Goal: Information Seeking & Learning: Learn about a topic

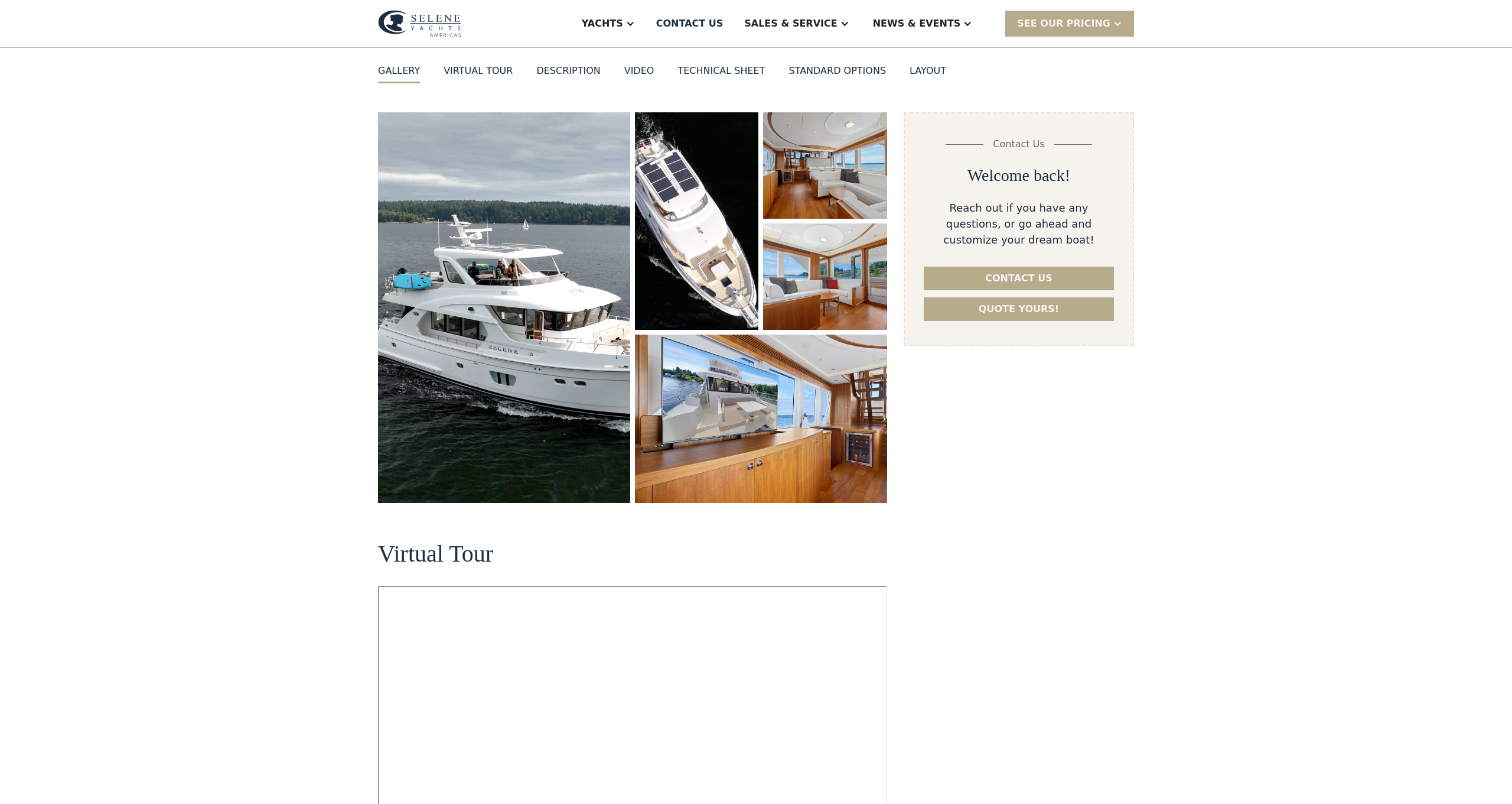
scroll to position [106, 0]
click at [507, 352] on img "open lightbox" at bounding box center [504, 307] width 252 height 391
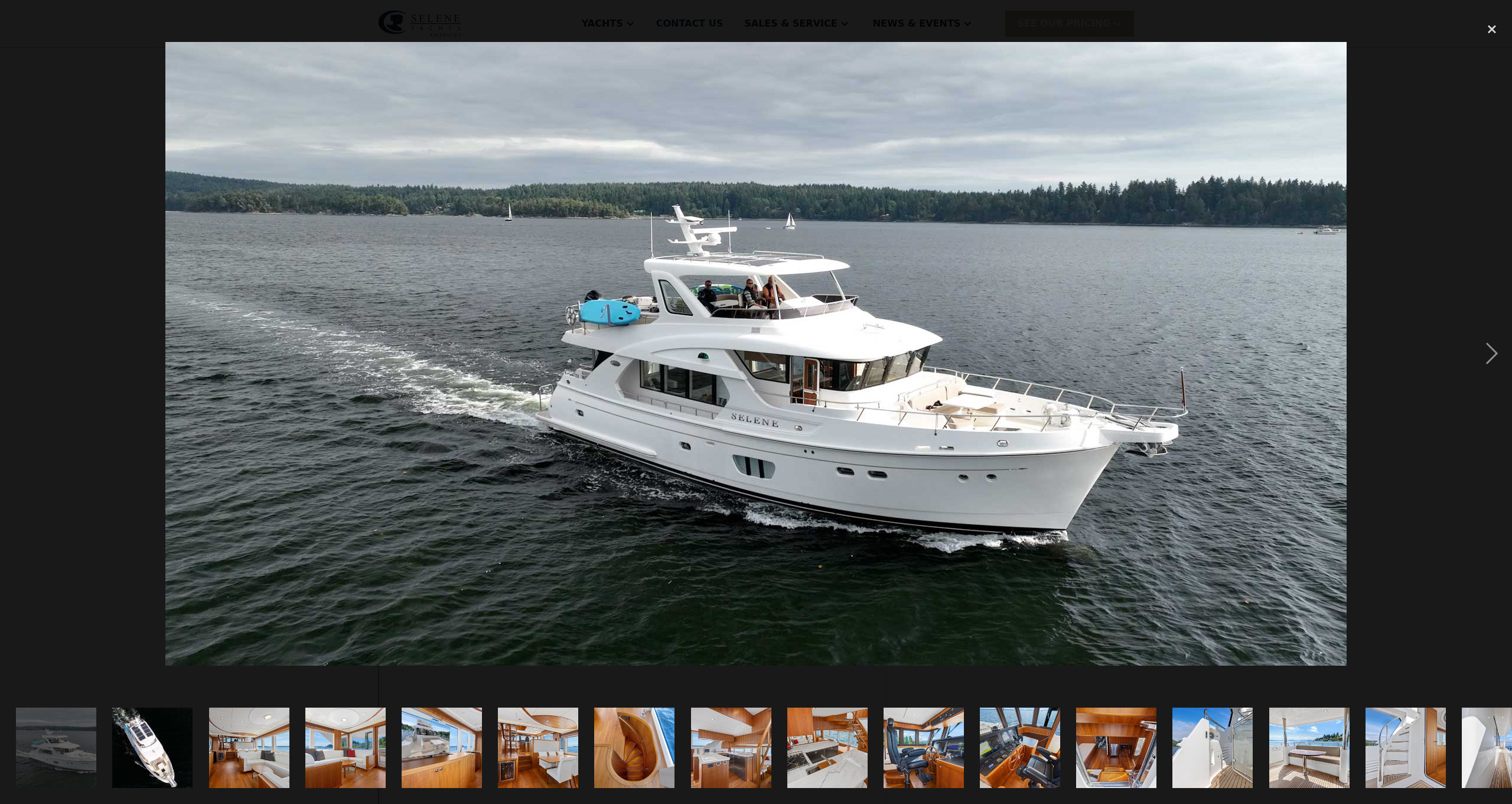
click at [56, 776] on img "show item 1 of 25" at bounding box center [56, 748] width 152 height 80
click at [46, 749] on img "show item 1 of 25" at bounding box center [56, 748] width 152 height 80
click at [149, 754] on img "show item 2 of 25" at bounding box center [152, 748] width 152 height 80
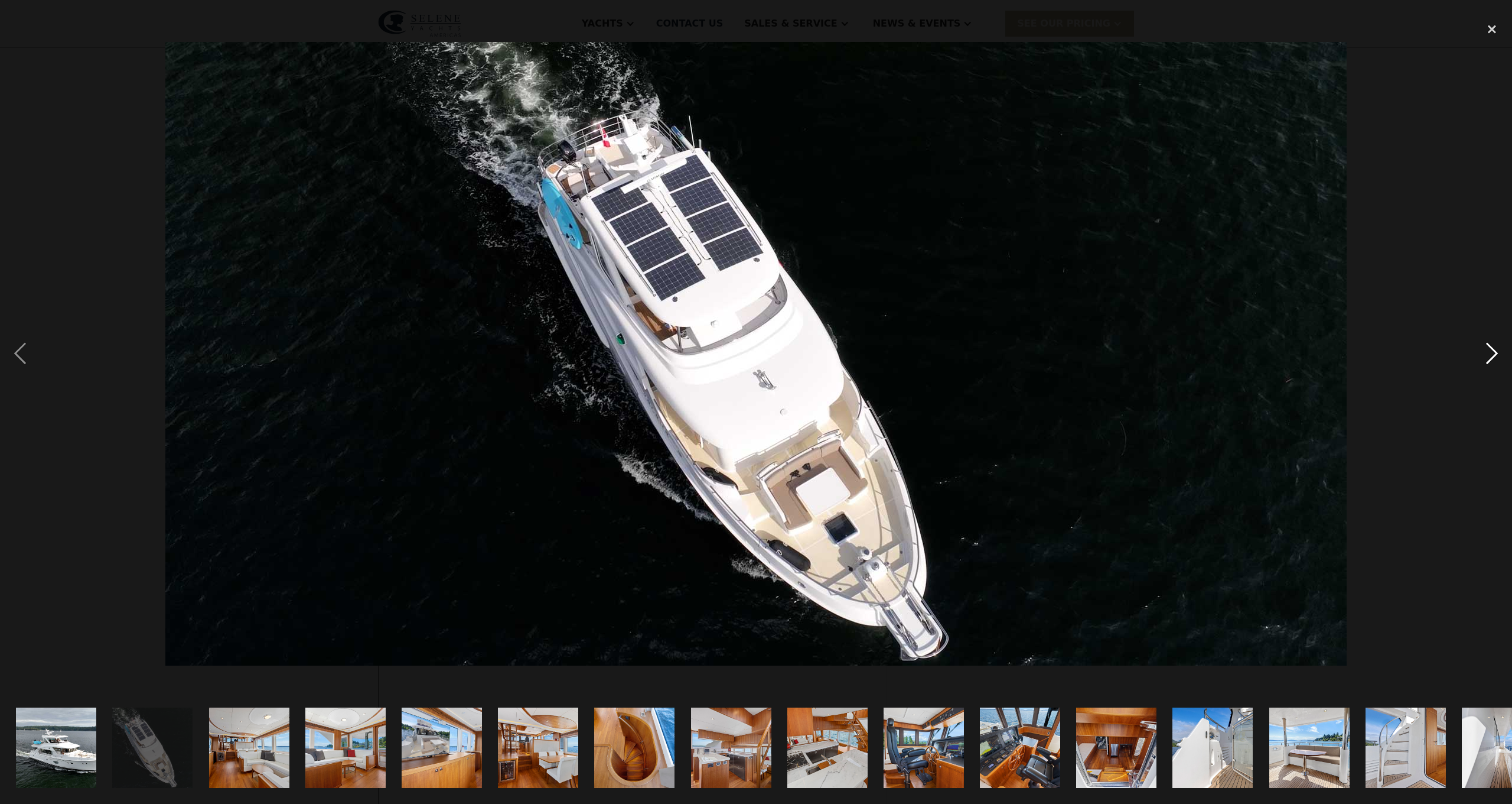
click at [1489, 349] on div "next image" at bounding box center [1492, 354] width 40 height 675
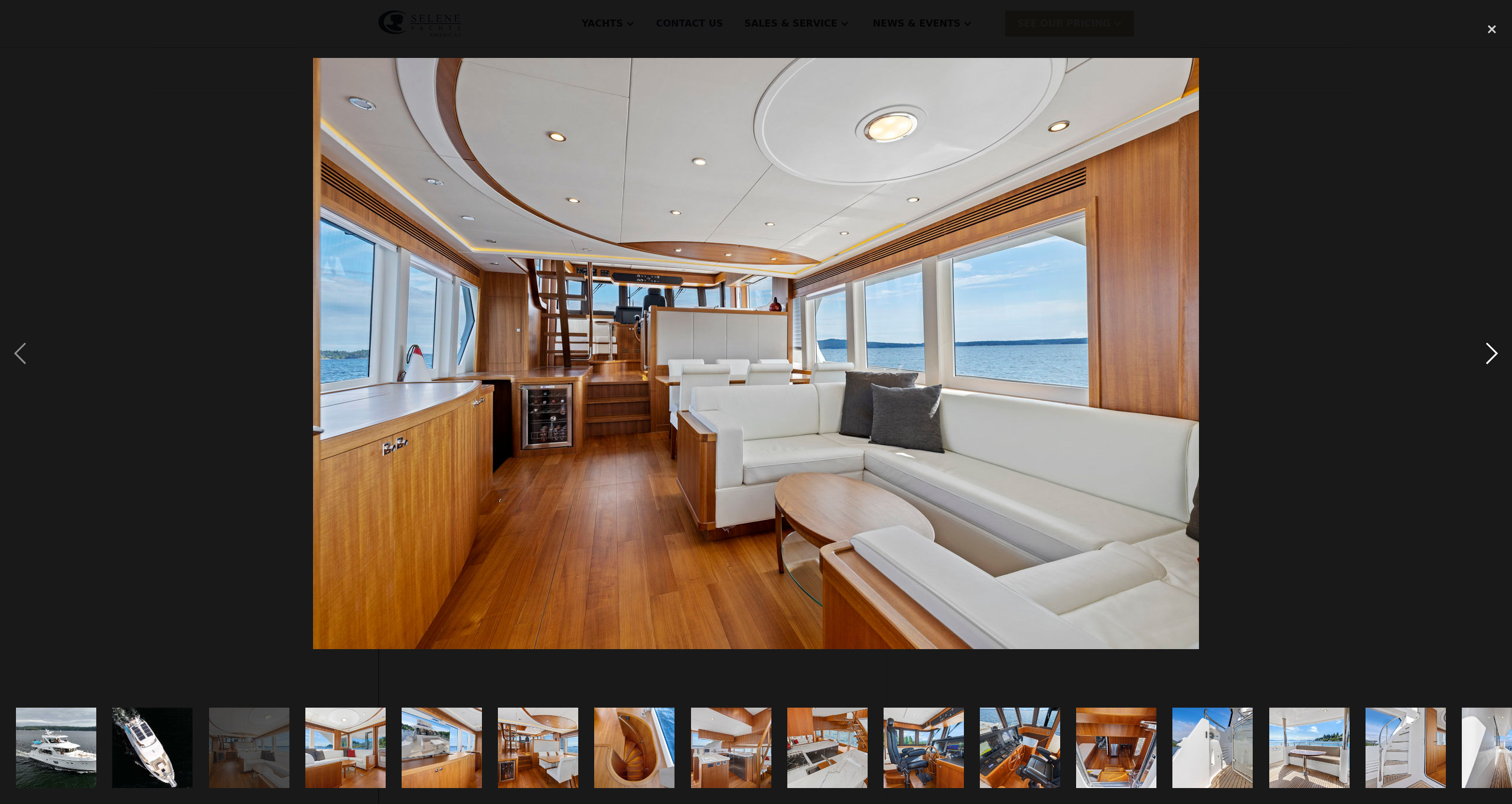
click at [1489, 349] on div "next image" at bounding box center [1492, 354] width 40 height 675
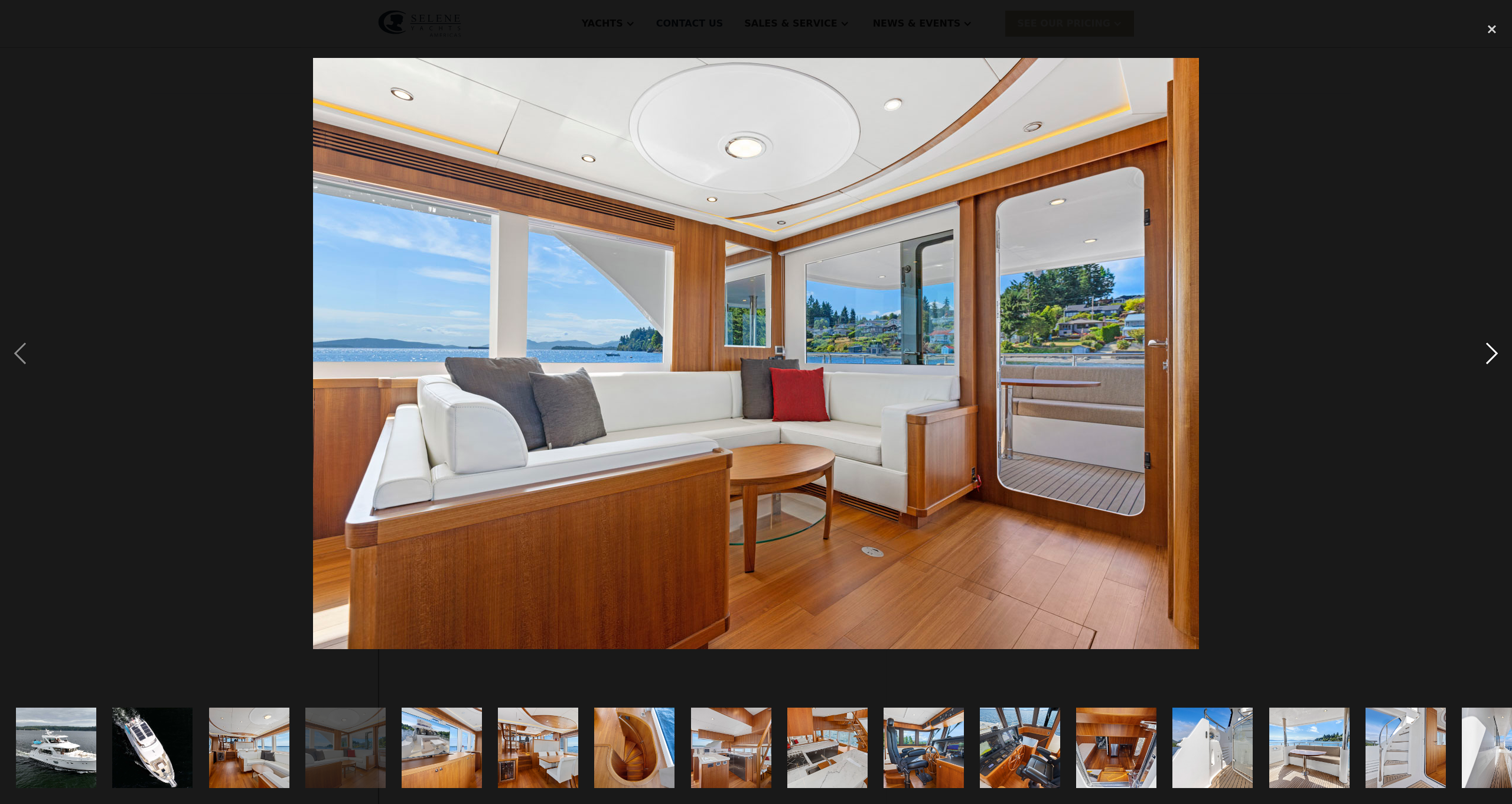
click at [1489, 349] on div "next image" at bounding box center [1492, 354] width 40 height 675
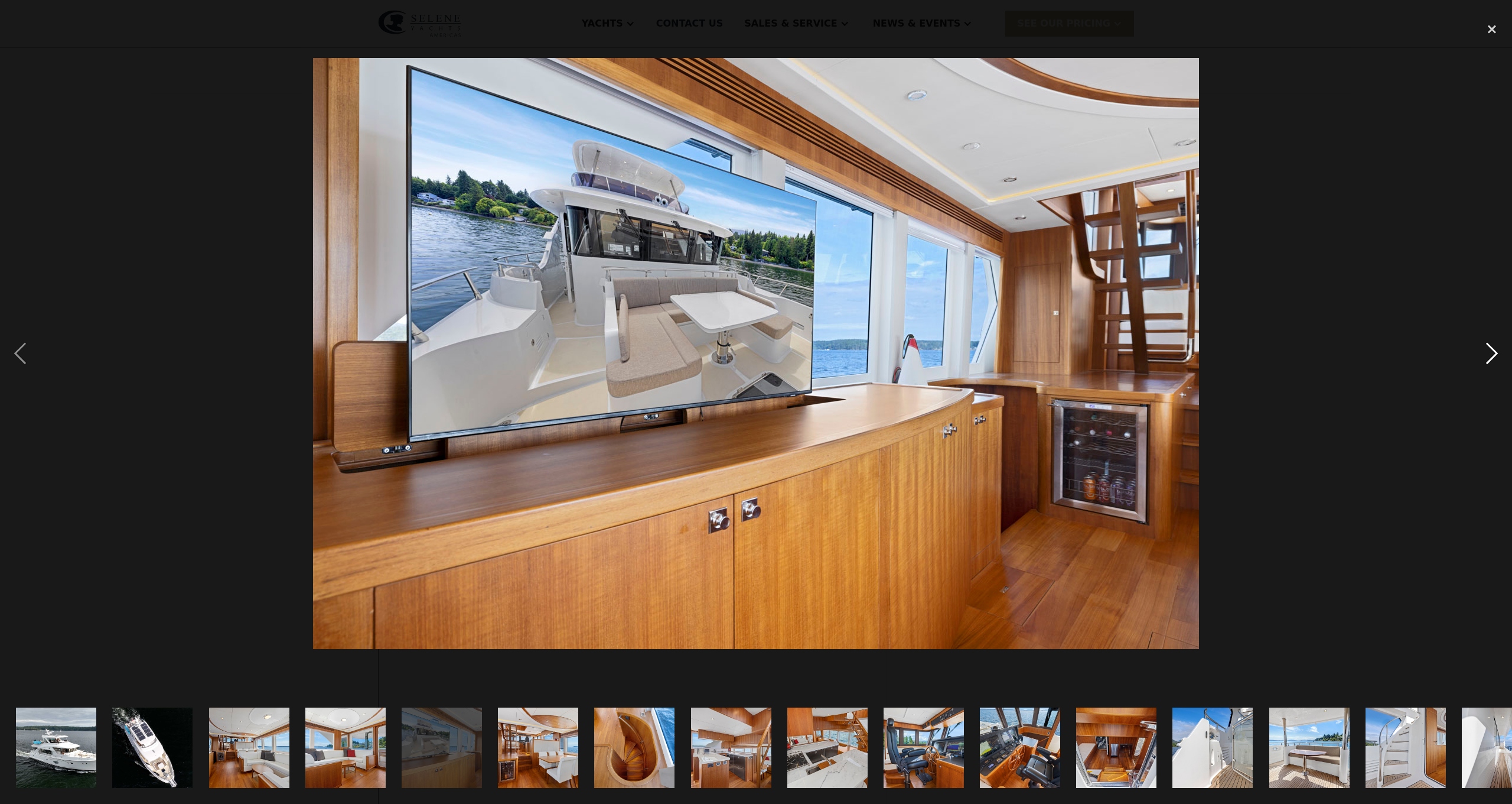
click at [1489, 349] on div "next image" at bounding box center [1492, 354] width 40 height 675
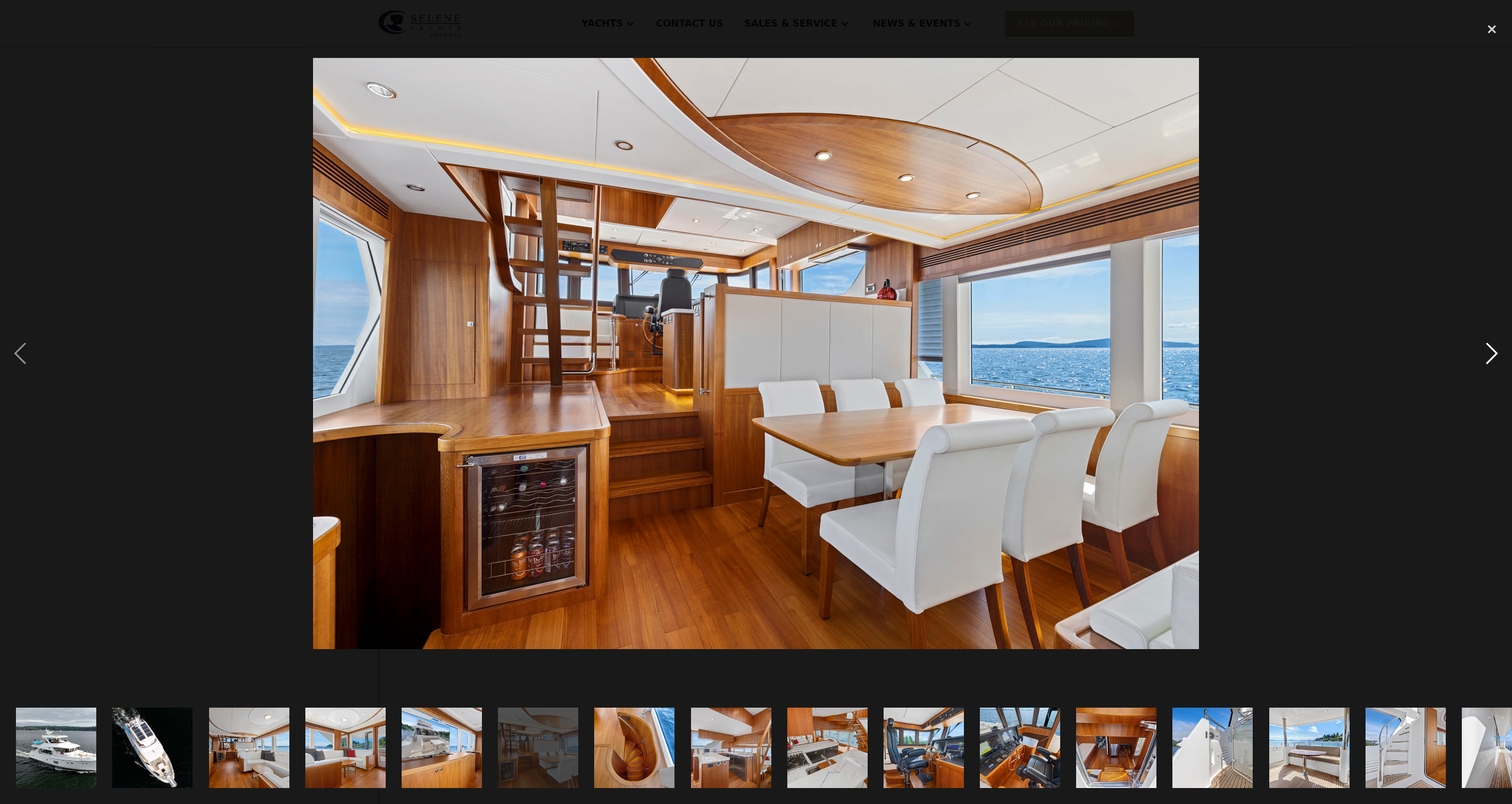
click at [1489, 349] on div "next image" at bounding box center [1492, 354] width 40 height 675
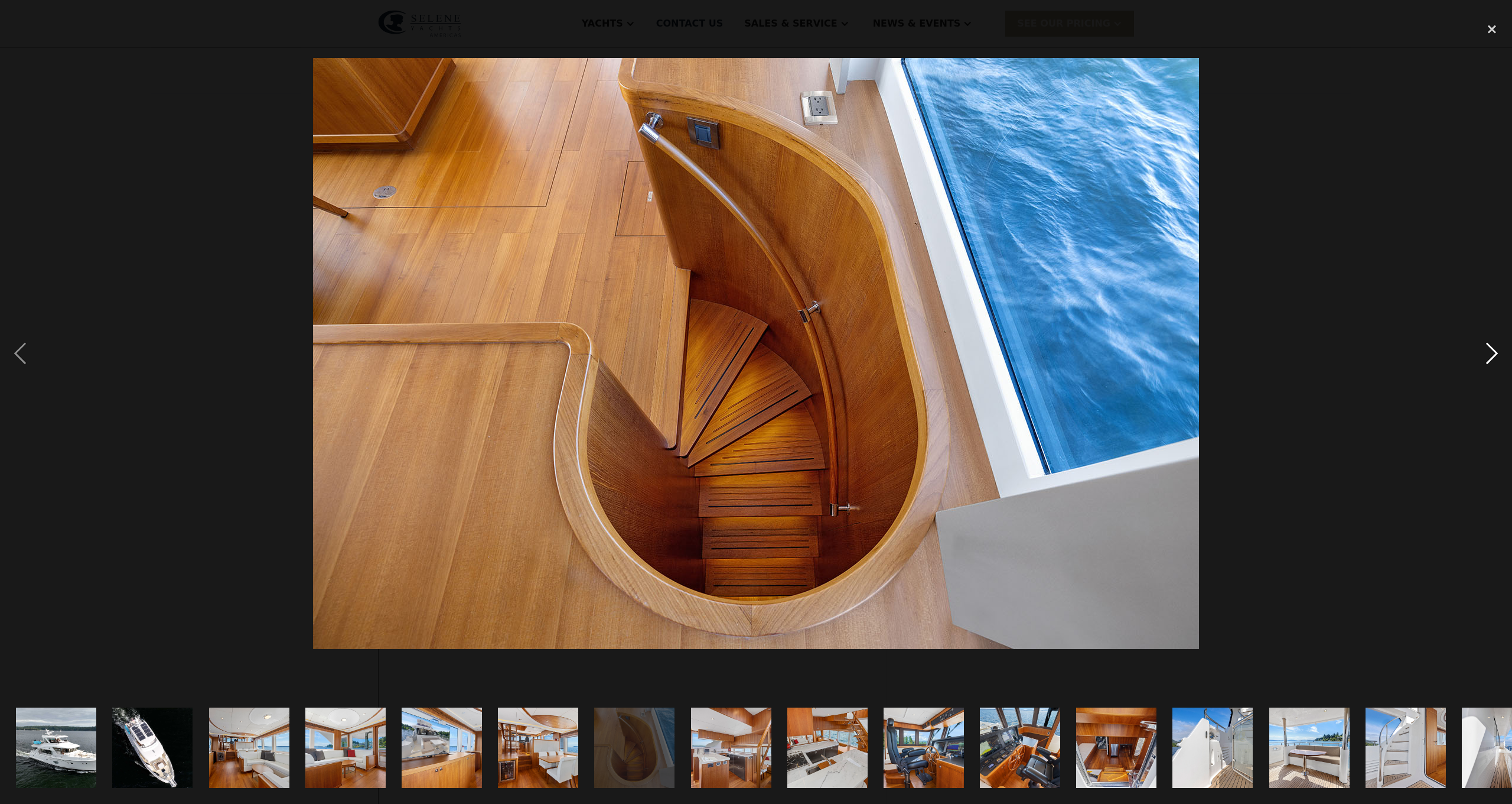
click at [1489, 349] on div "next image" at bounding box center [1492, 354] width 40 height 675
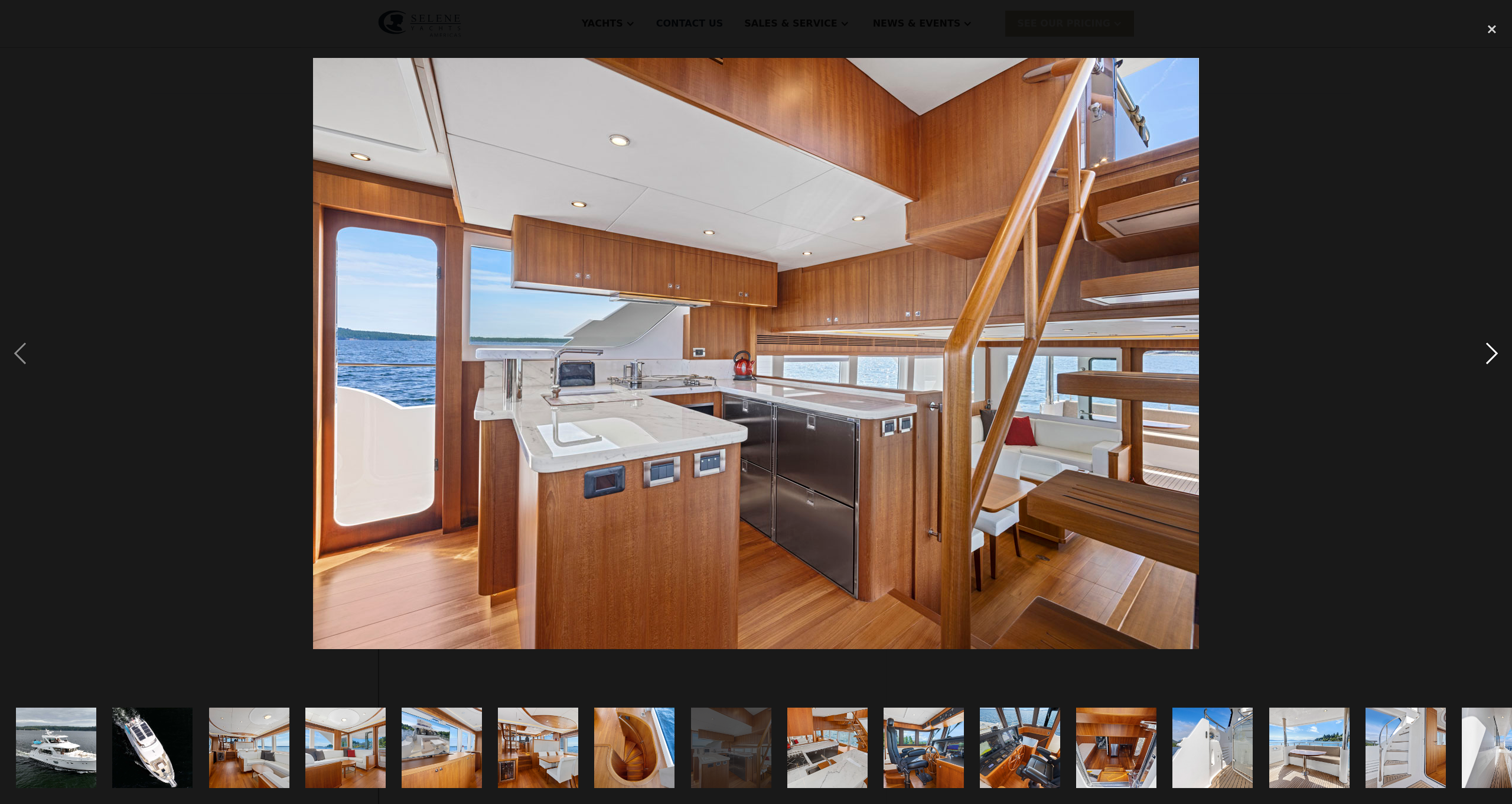
click at [1489, 348] on div "next image" at bounding box center [1492, 354] width 40 height 675
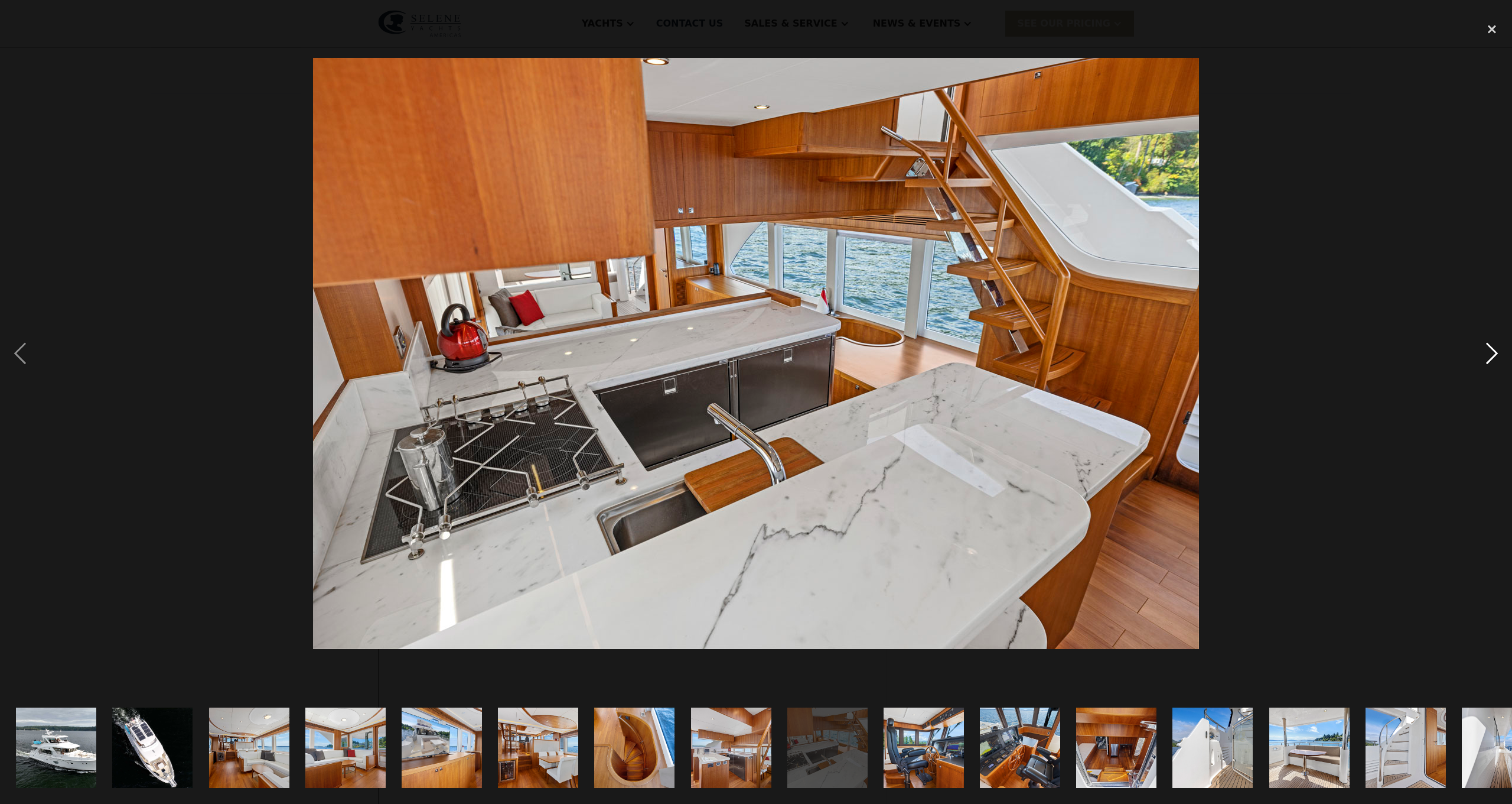
click at [1489, 348] on div "next image" at bounding box center [1492, 354] width 40 height 675
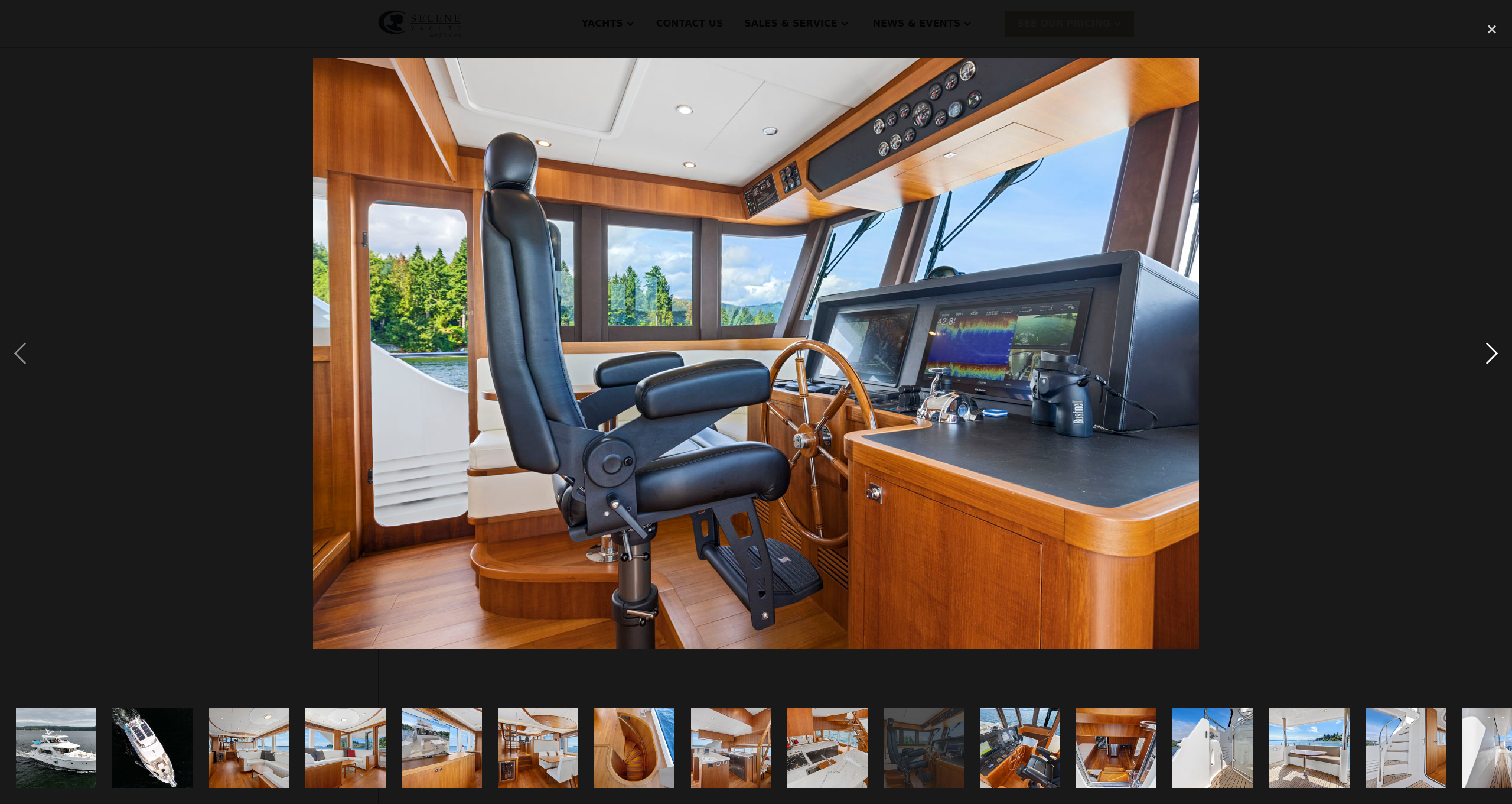
click at [1489, 348] on div "next image" at bounding box center [1492, 354] width 40 height 675
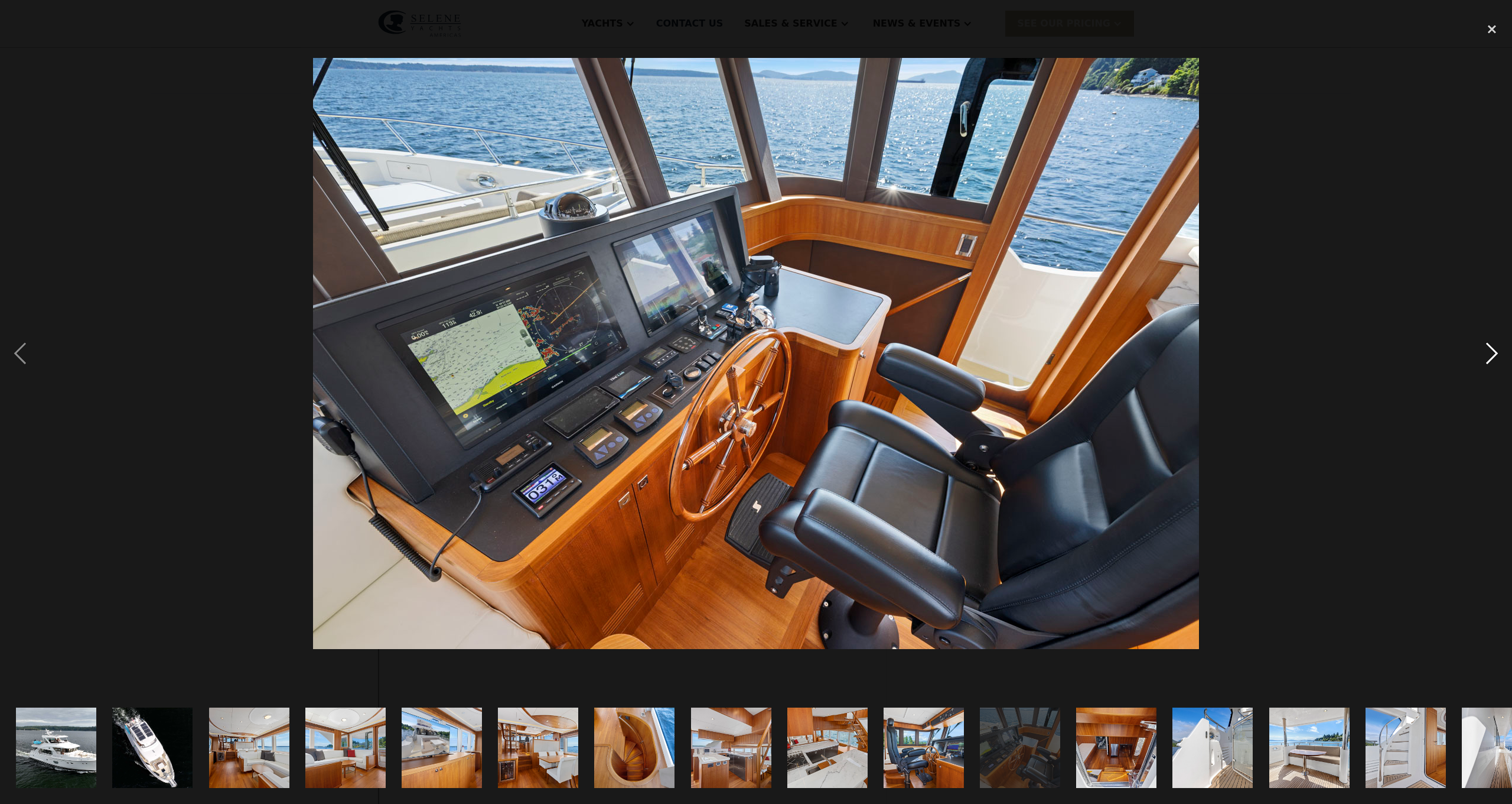
click at [1489, 348] on div "next image" at bounding box center [1492, 354] width 40 height 675
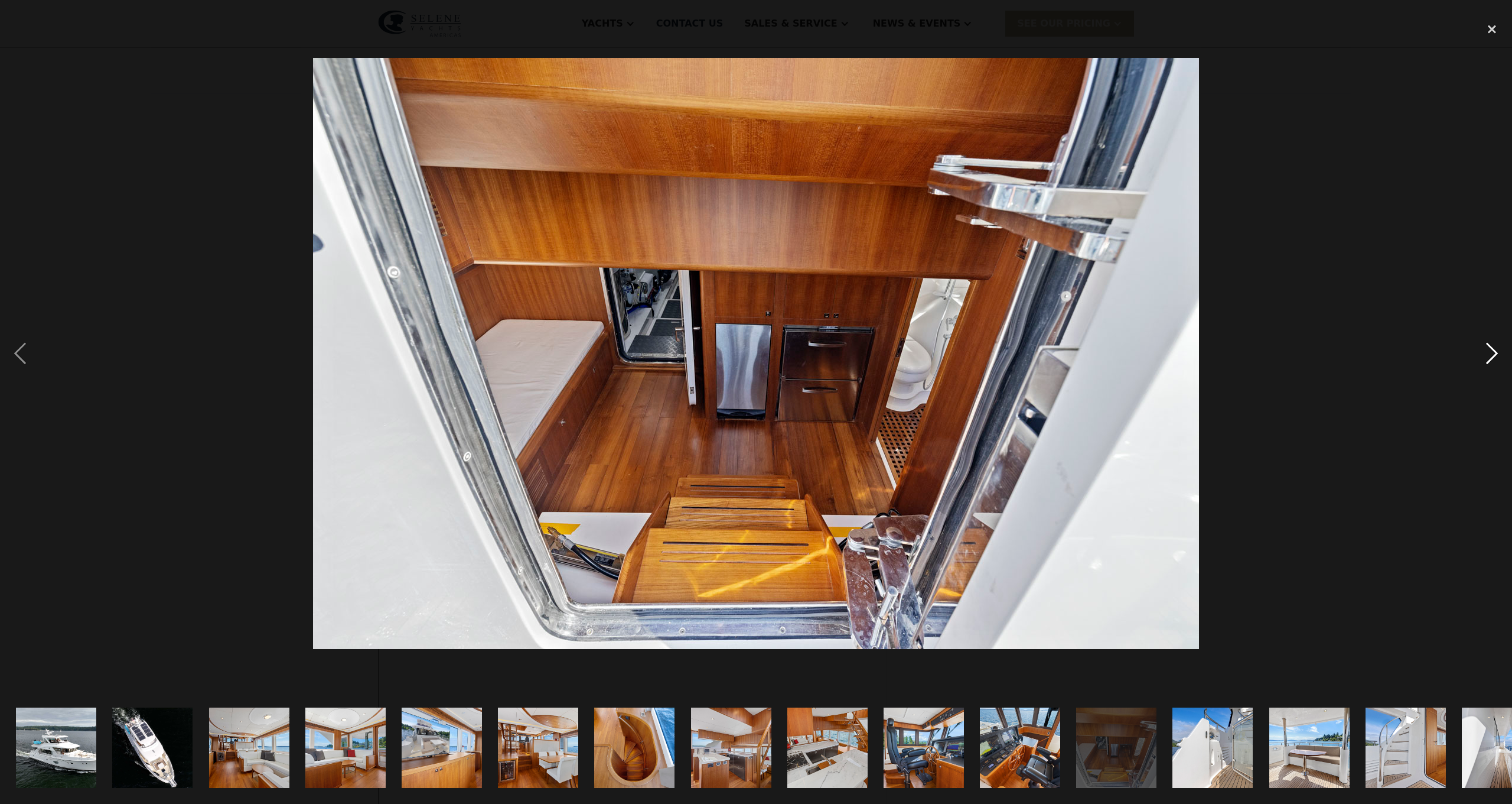
click at [1489, 348] on div "next image" at bounding box center [1492, 354] width 40 height 675
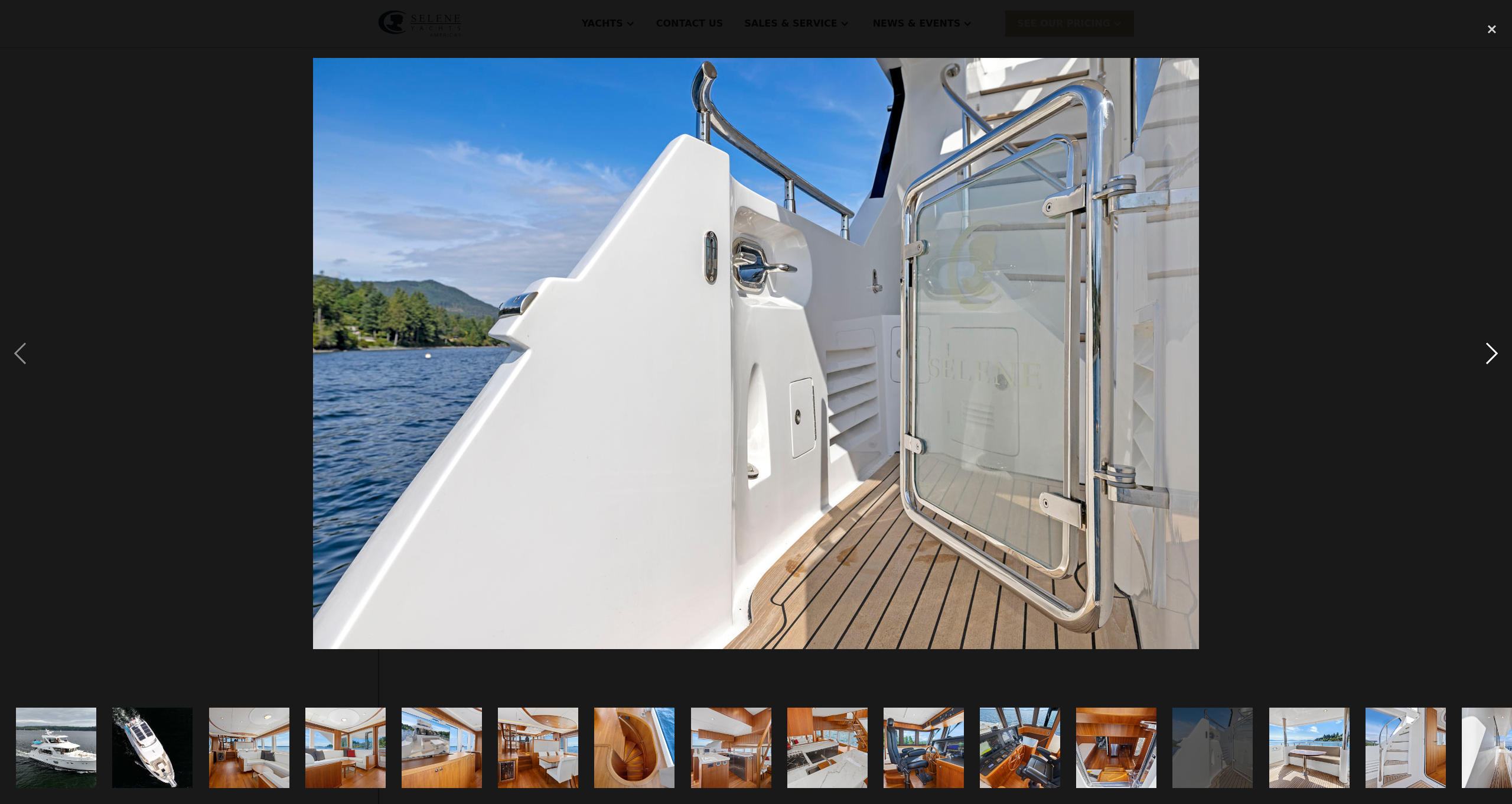
click at [1489, 348] on div "next image" at bounding box center [1492, 354] width 40 height 675
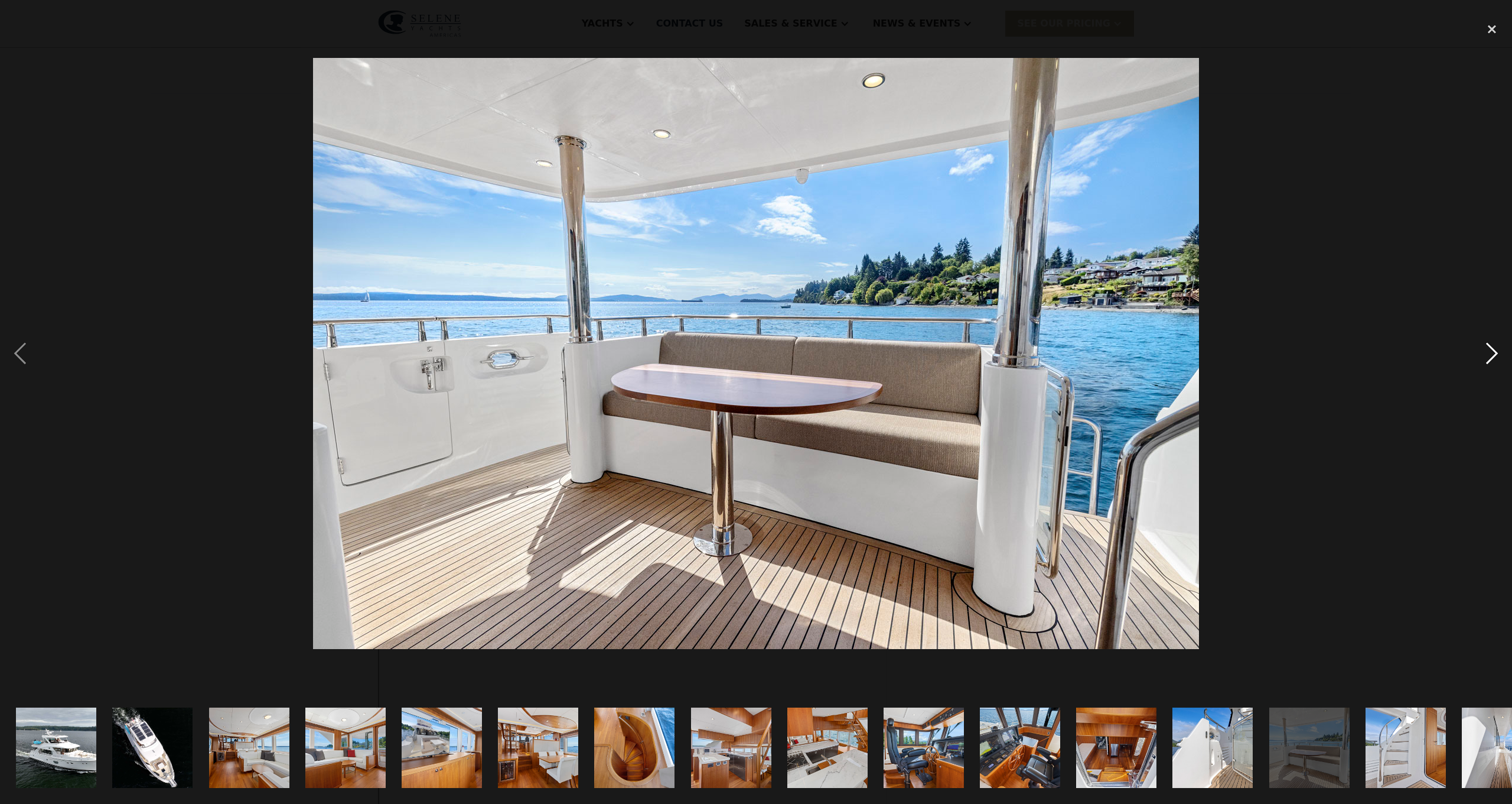
click at [1489, 348] on div "next image" at bounding box center [1492, 354] width 40 height 675
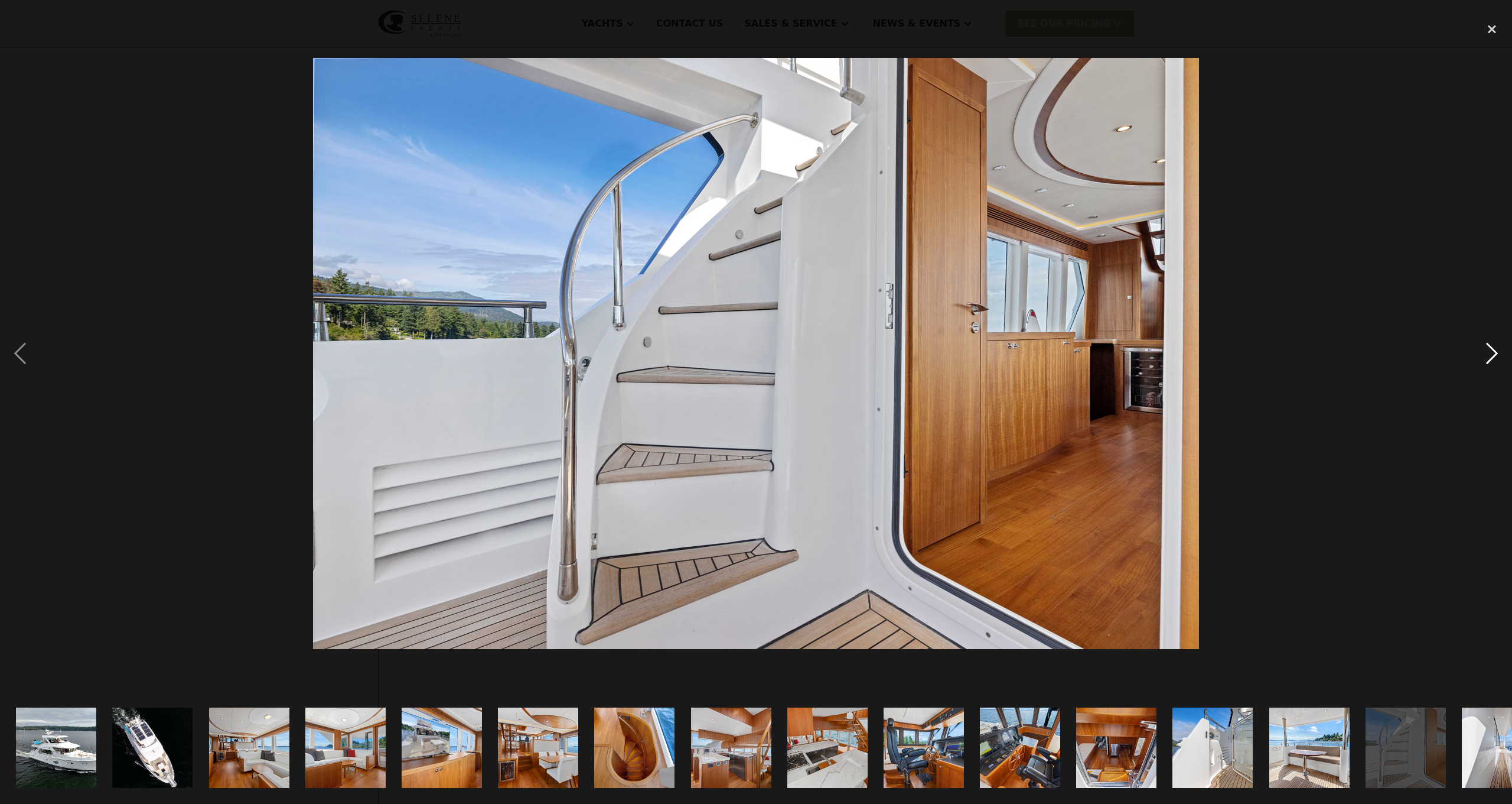
click at [1489, 348] on div "next image" at bounding box center [1492, 354] width 40 height 675
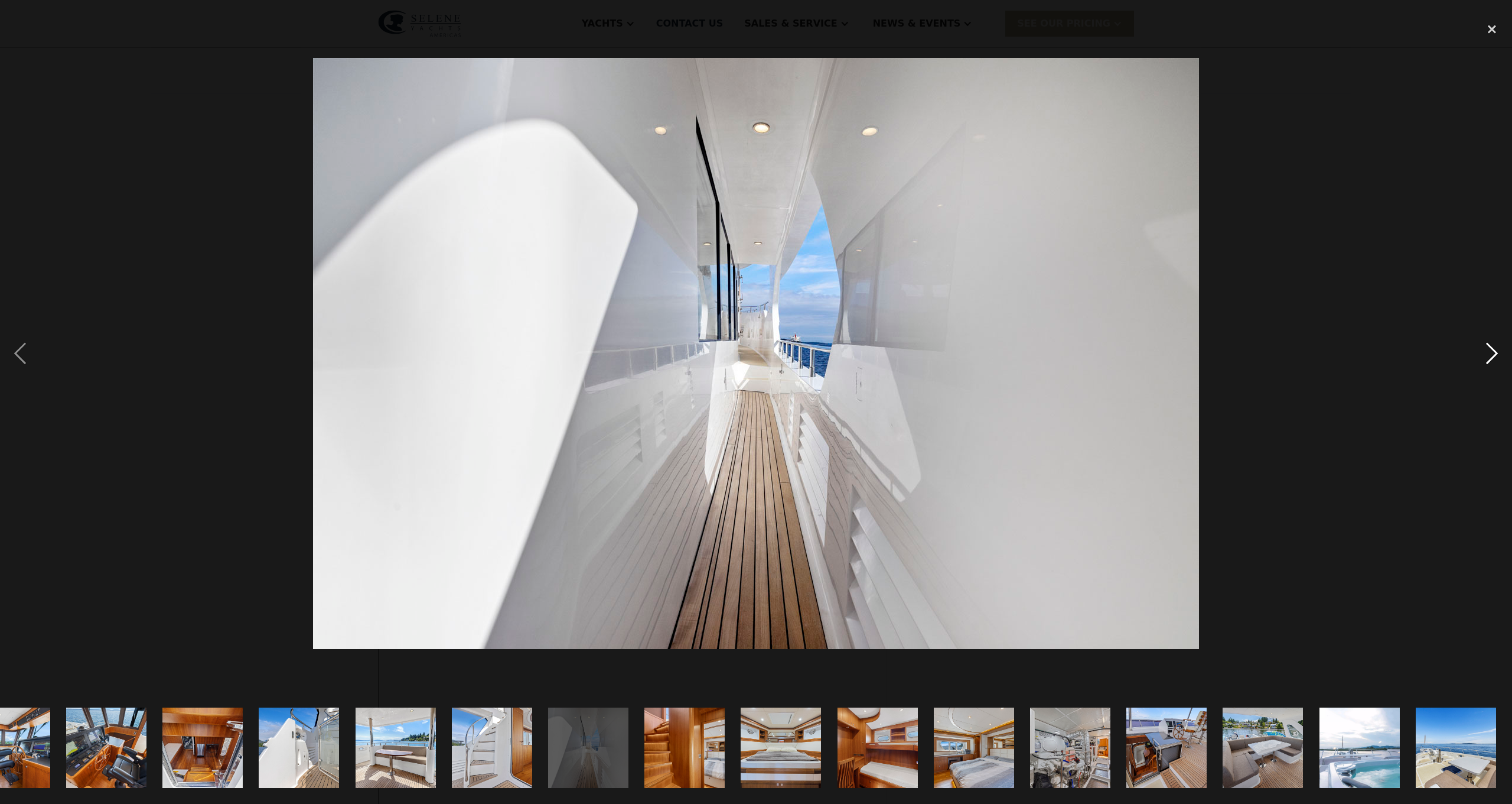
scroll to position [0, 913]
click at [1489, 348] on div "next image" at bounding box center [1492, 354] width 40 height 675
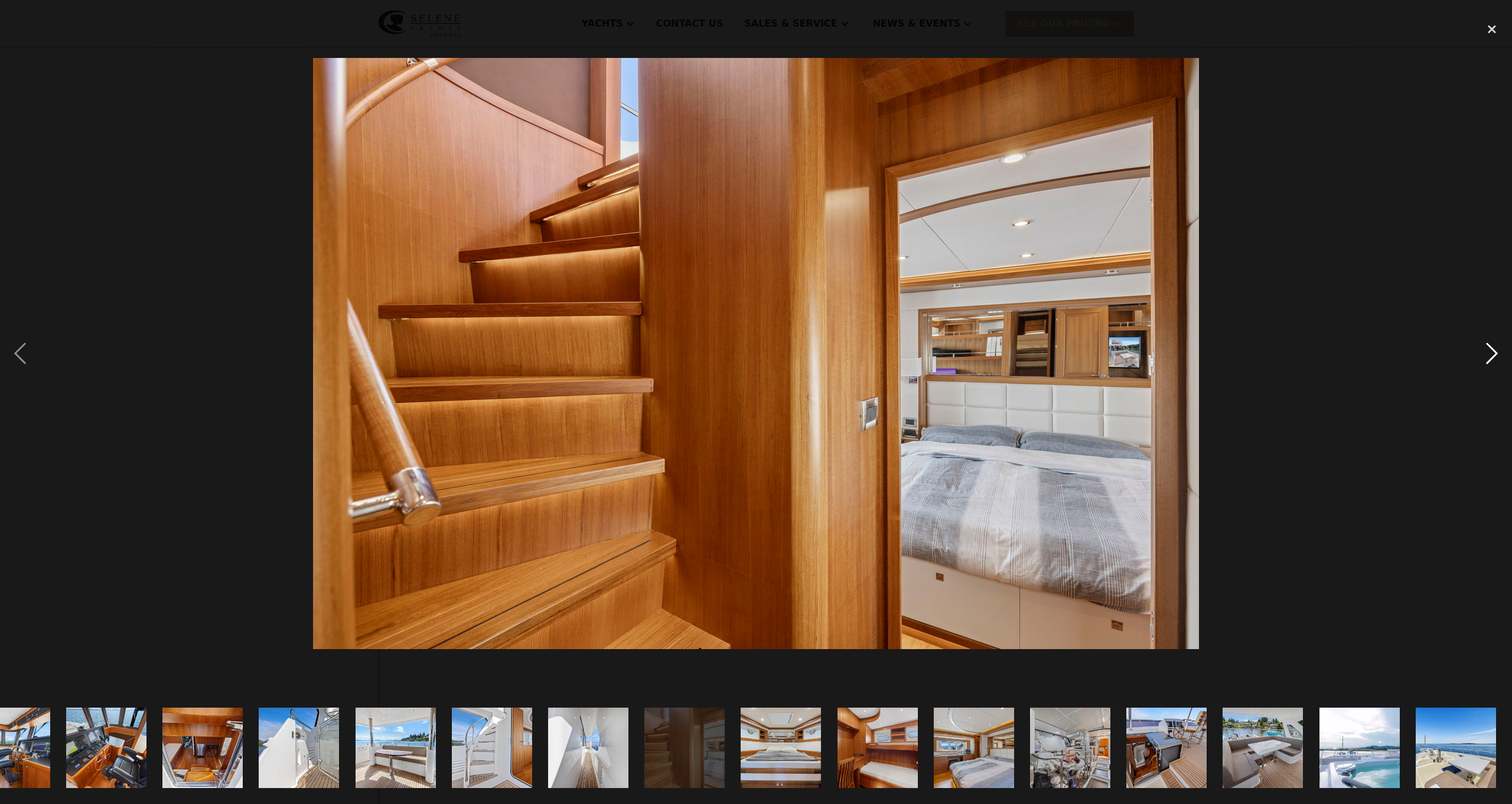
click at [1489, 348] on div "next image" at bounding box center [1492, 354] width 40 height 675
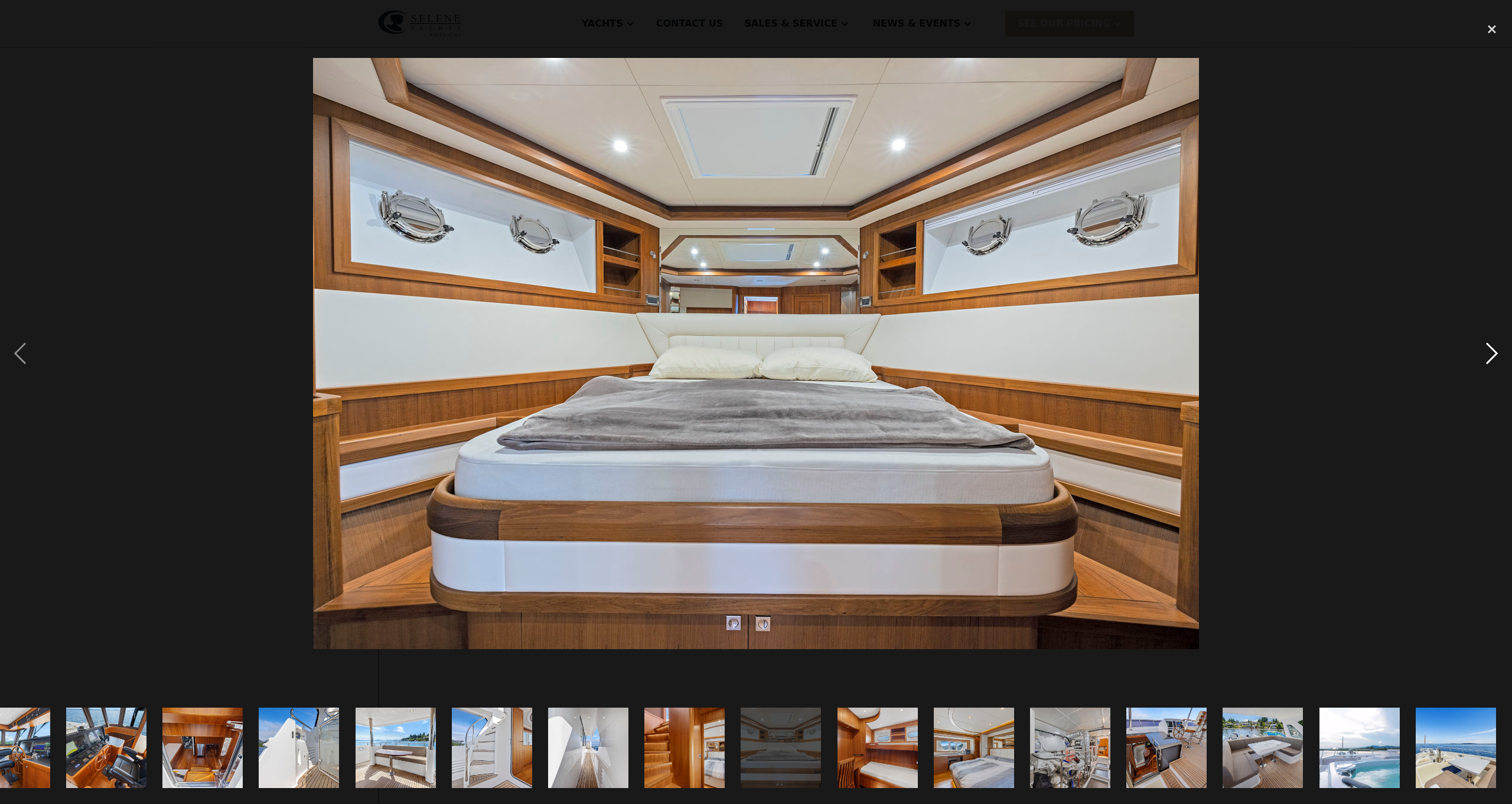
click at [1489, 348] on div "next image" at bounding box center [1492, 354] width 40 height 675
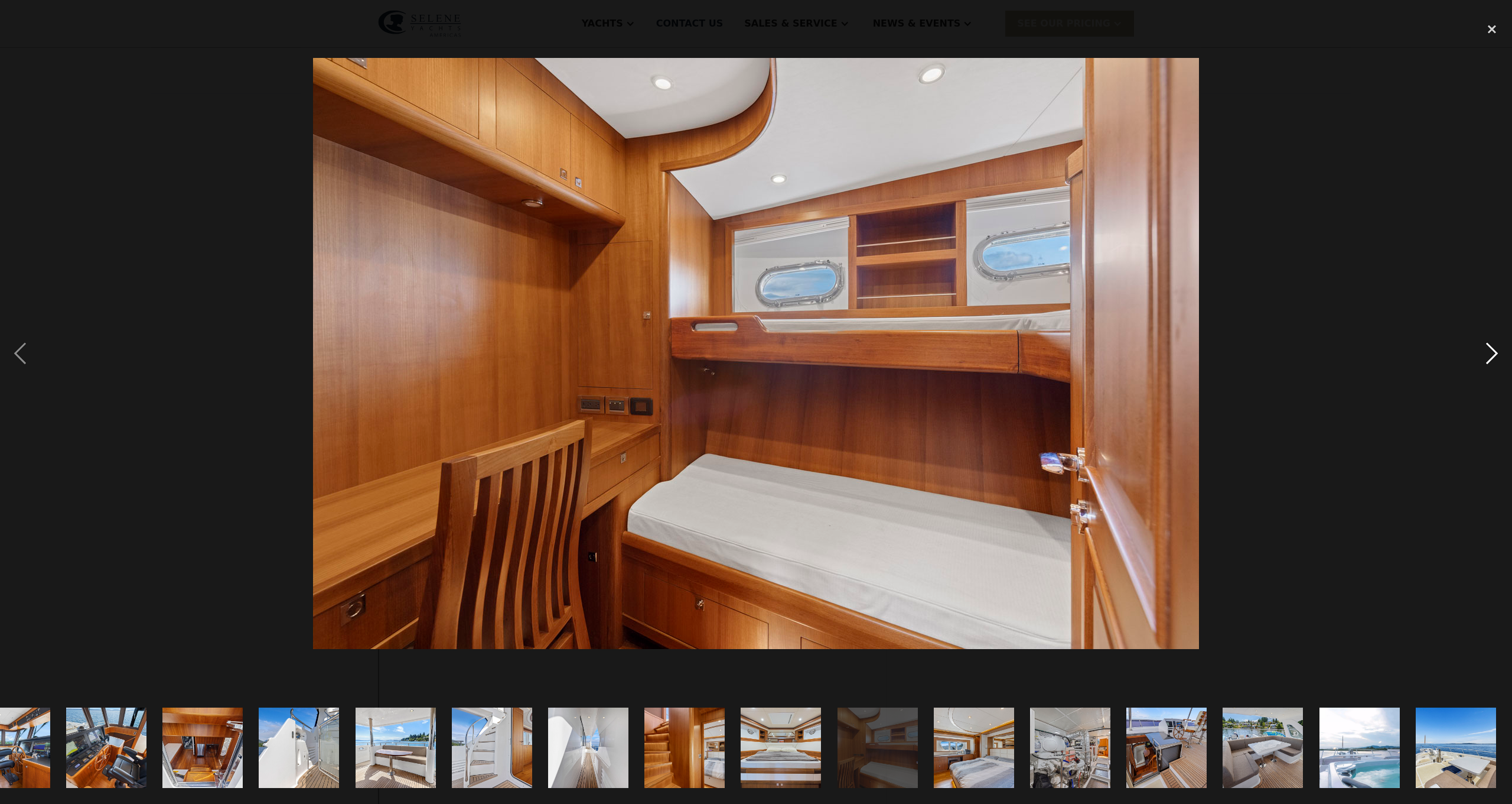
click at [1489, 348] on div "next image" at bounding box center [1492, 354] width 40 height 675
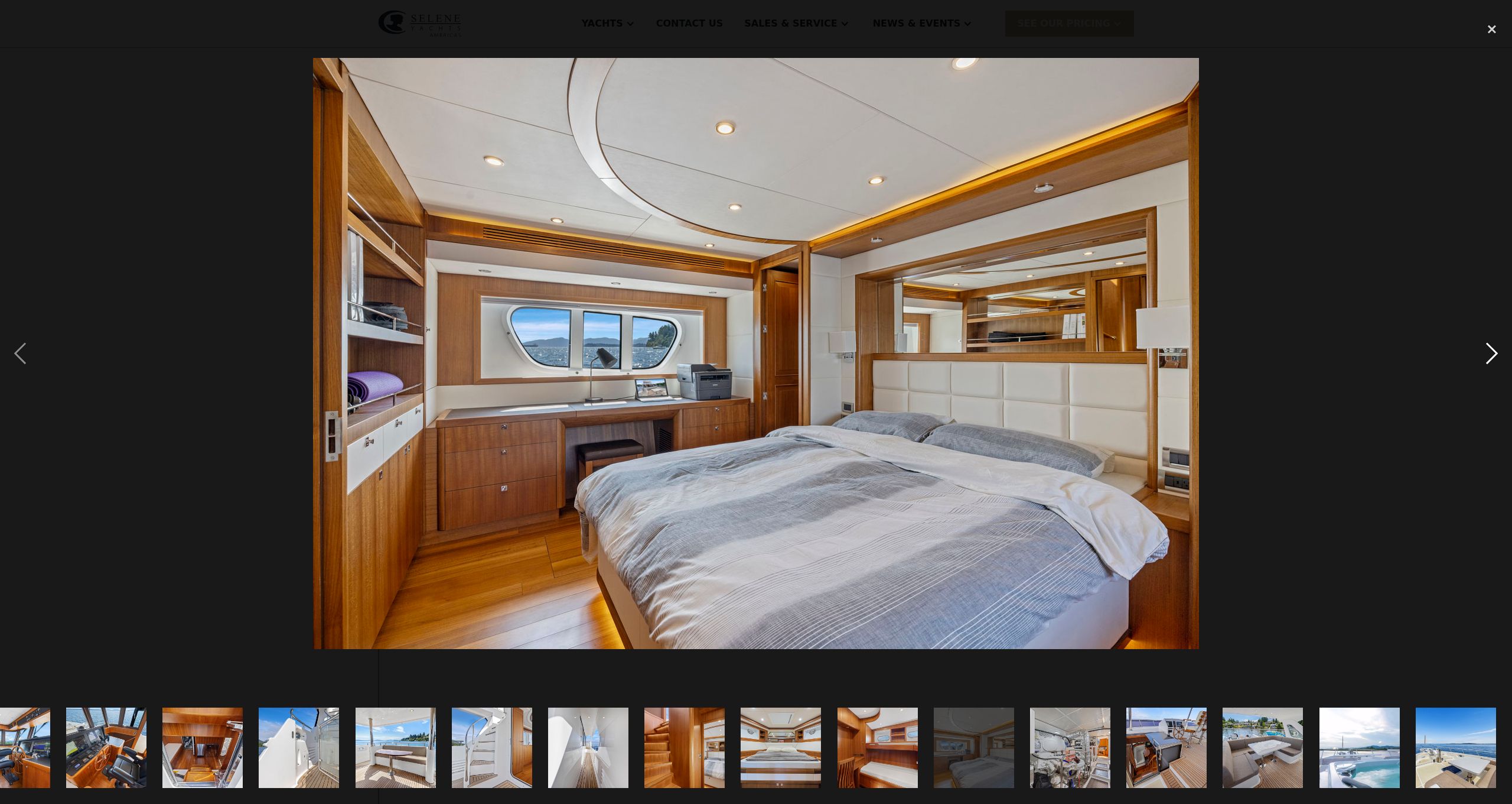
click at [1489, 348] on div "next image" at bounding box center [1492, 354] width 40 height 675
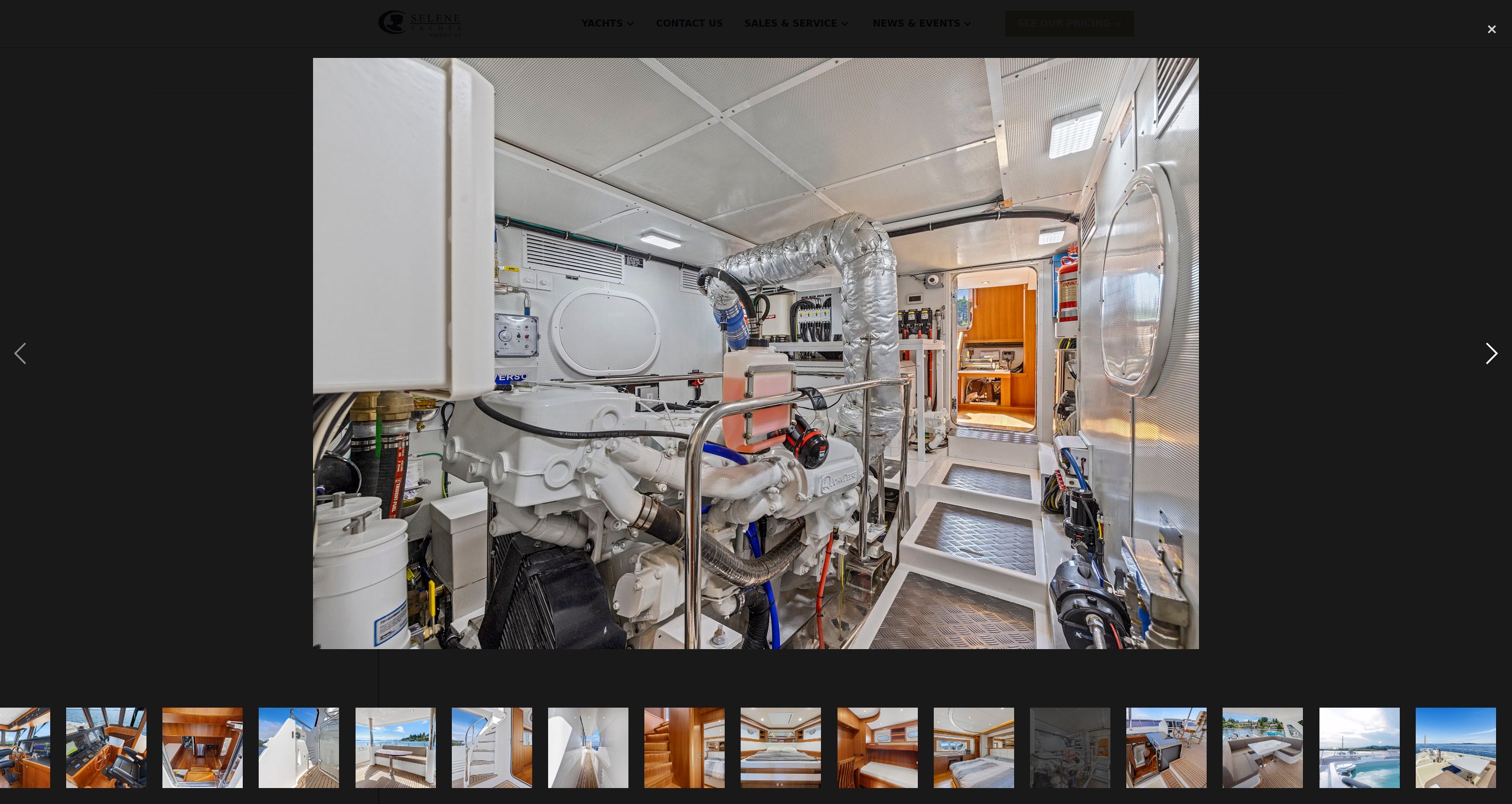
click at [1489, 348] on div "next image" at bounding box center [1492, 354] width 40 height 675
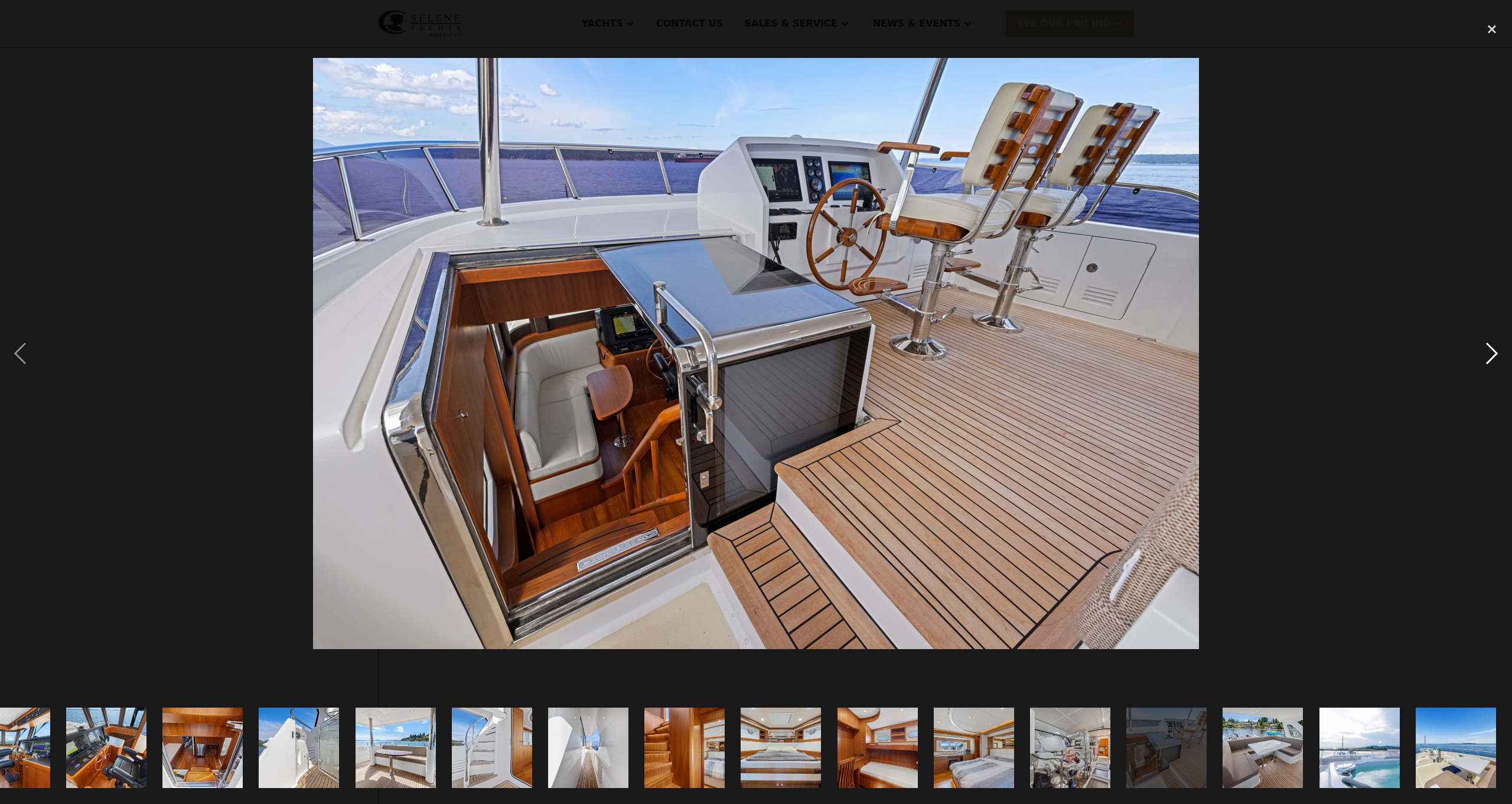
click at [1489, 348] on div "next image" at bounding box center [1492, 354] width 40 height 675
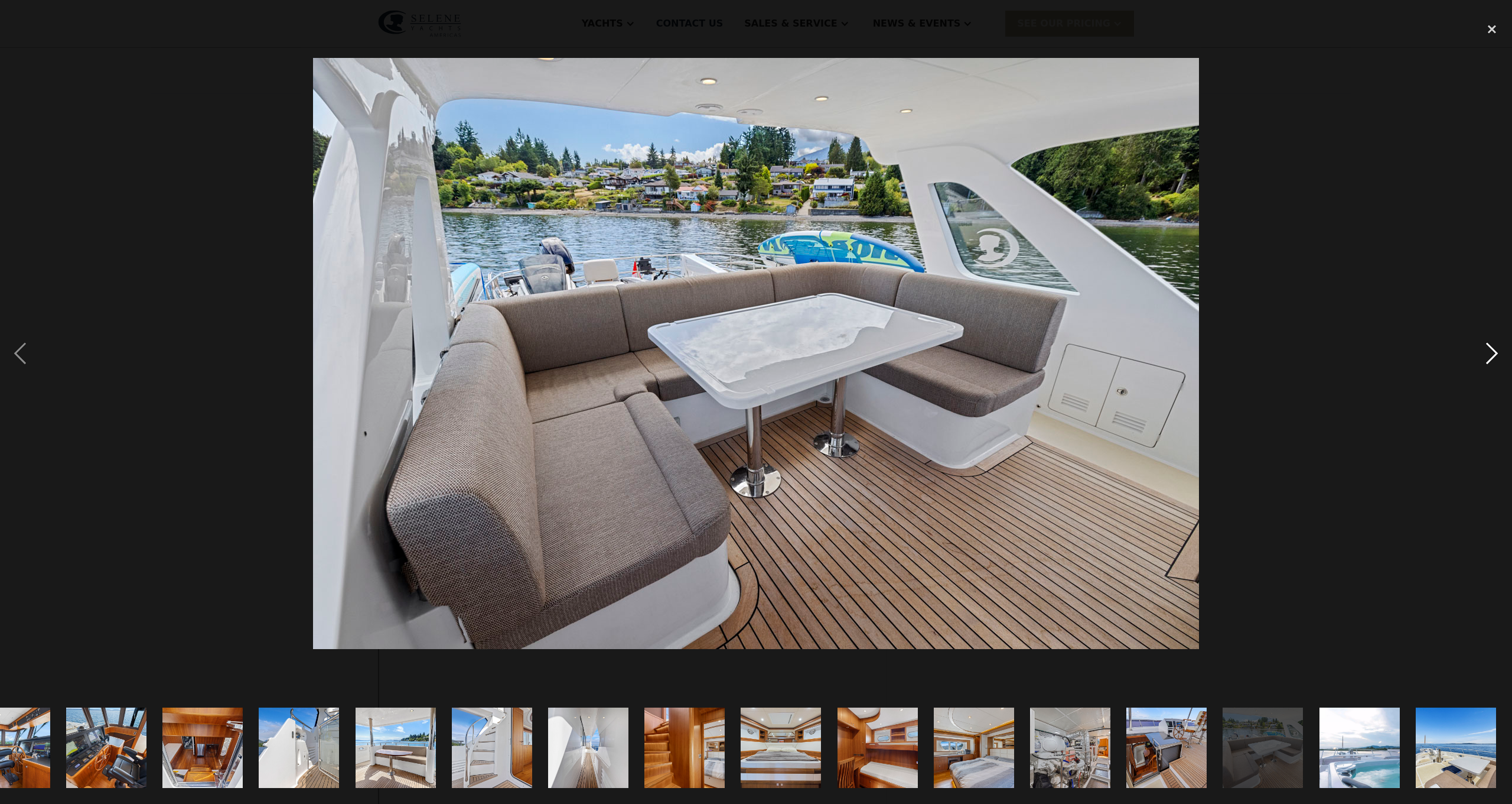
click at [1489, 348] on div "next image" at bounding box center [1492, 354] width 40 height 675
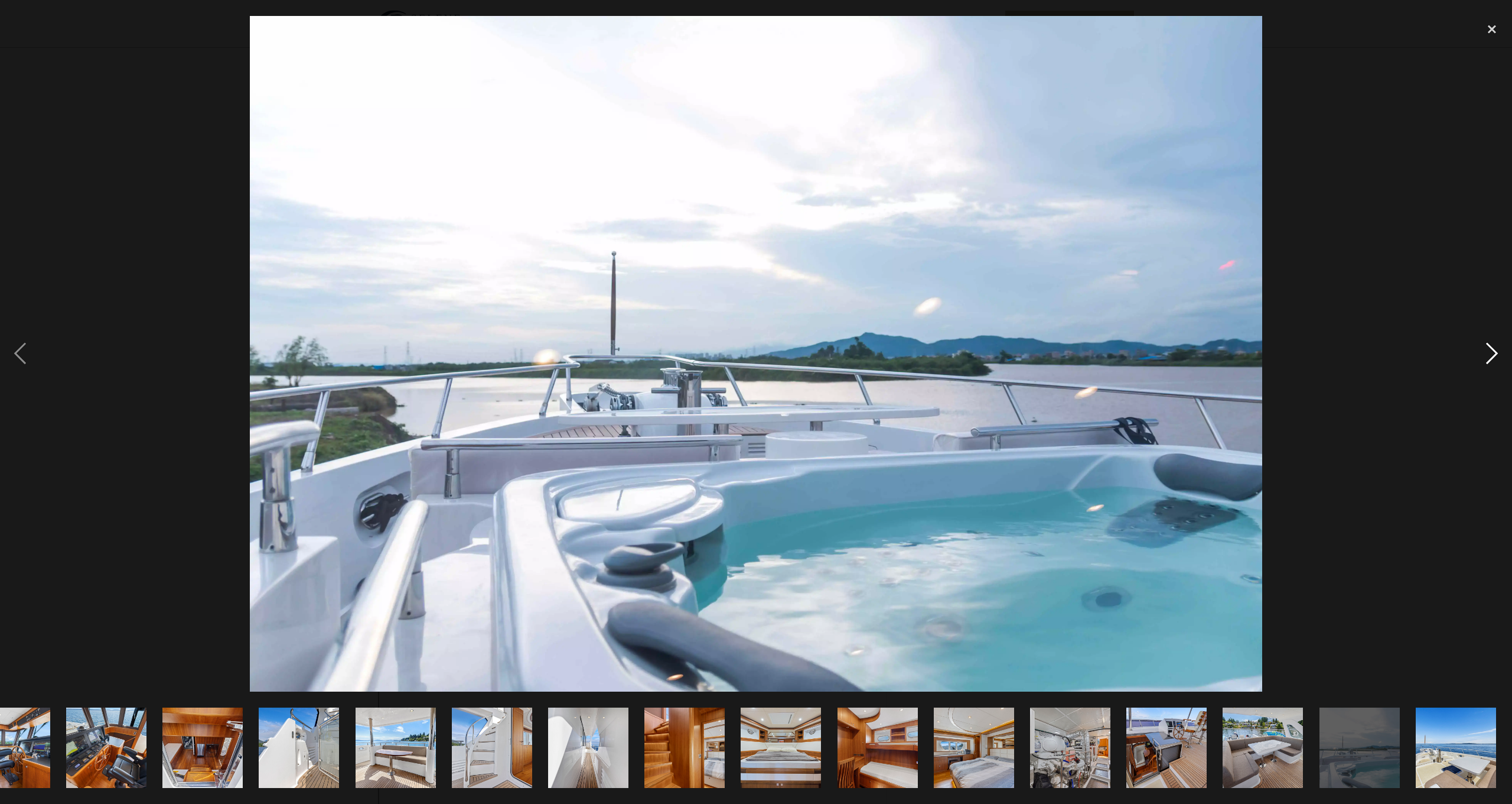
click at [1489, 348] on div "next image" at bounding box center [1492, 354] width 40 height 675
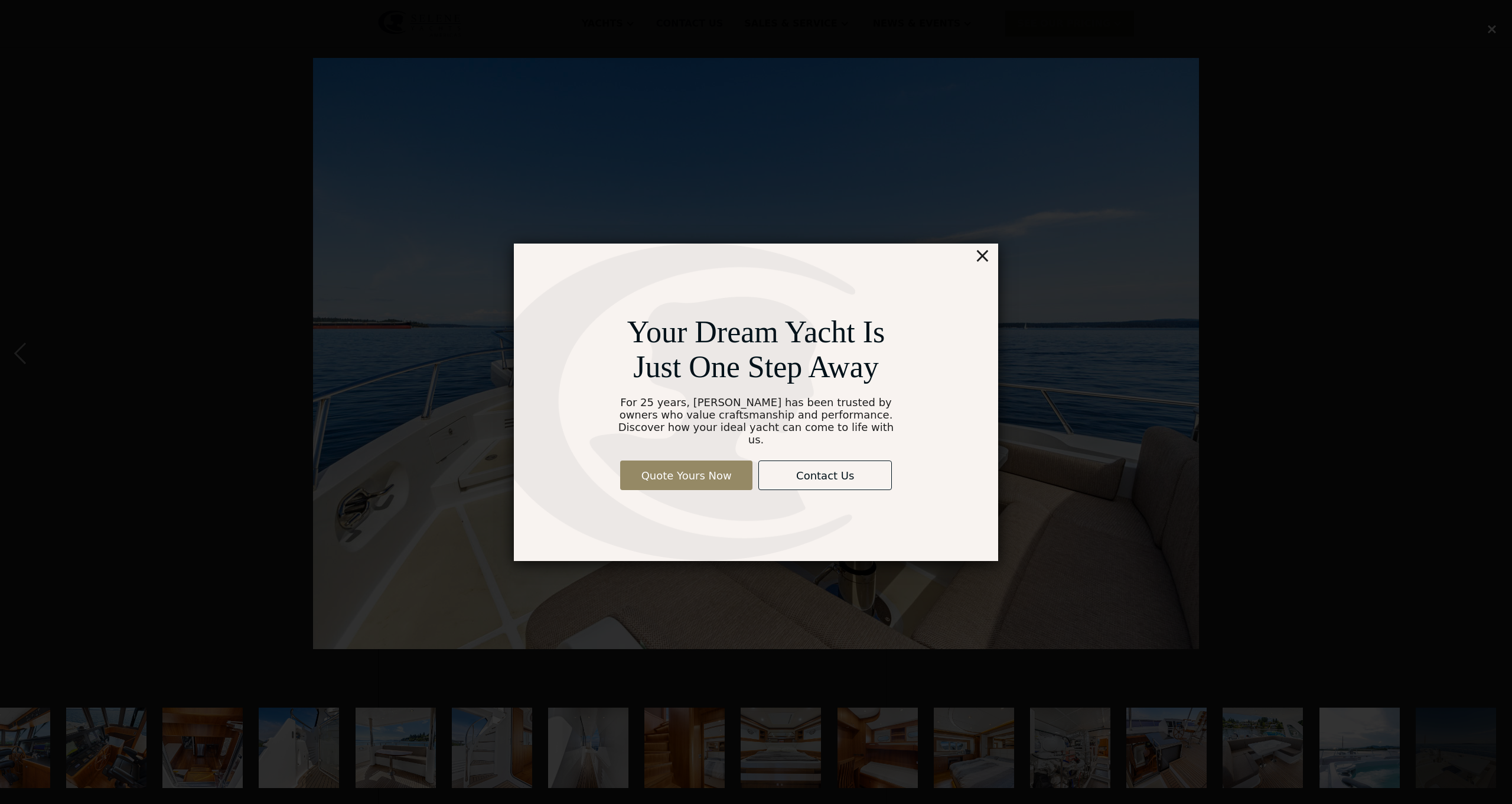
click at [983, 262] on div "×" at bounding box center [982, 255] width 17 height 24
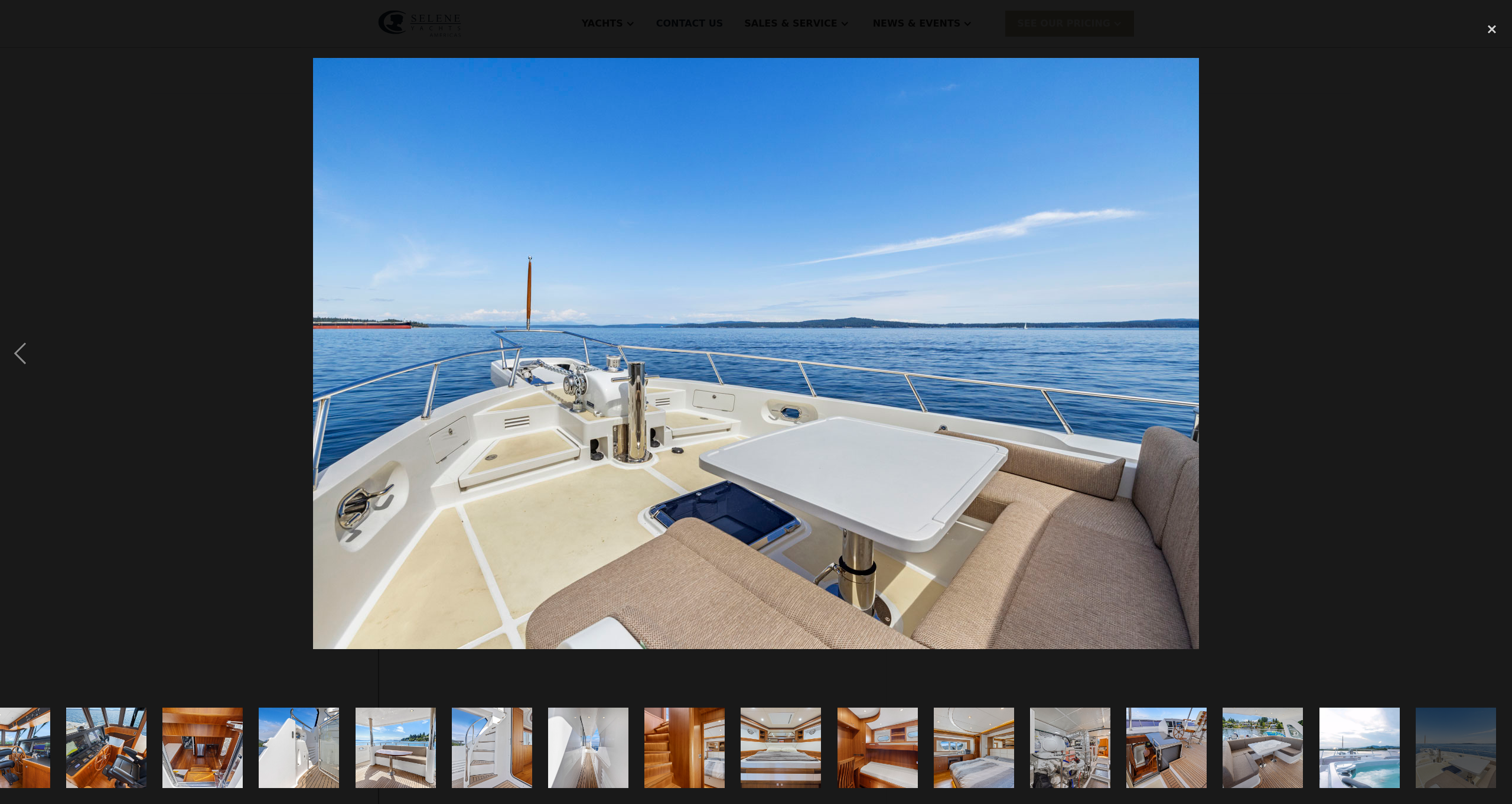
click at [1438, 748] on img "show item 25 of 25" at bounding box center [1456, 748] width 121 height 80
click at [1489, 29] on div "close lightbox" at bounding box center [1492, 29] width 40 height 26
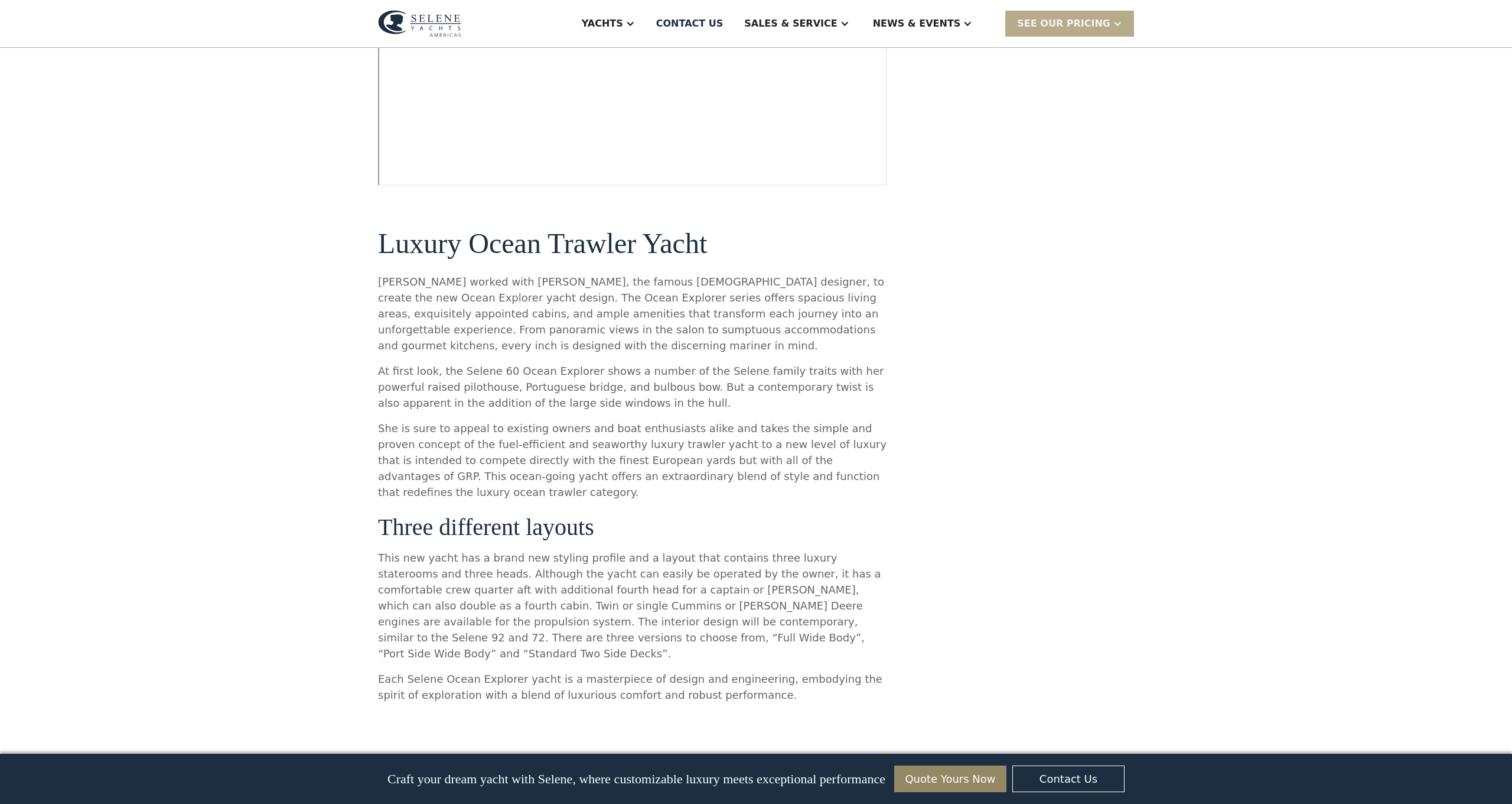
scroll to position [744, 0]
